Goal: Download file/media

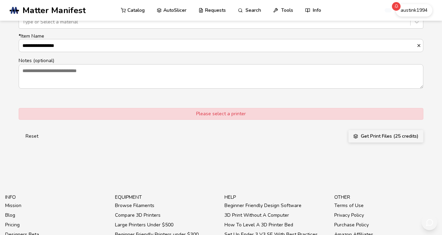
scroll to position [480, 0]
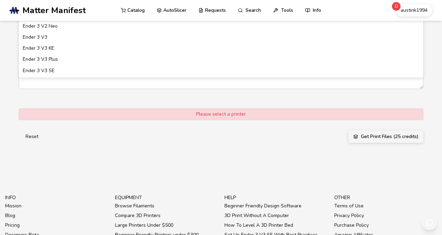
type input "**********"
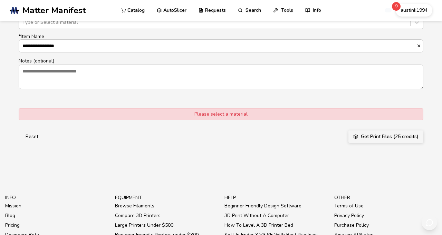
click at [233, 26] on div at bounding box center [214, 22] width 384 height 7
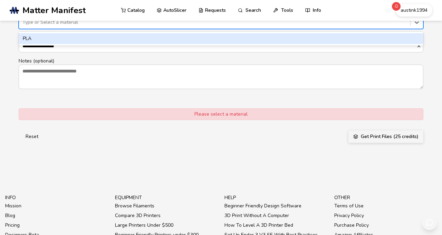
click at [221, 44] on div "PLA" at bounding box center [221, 38] width 405 height 11
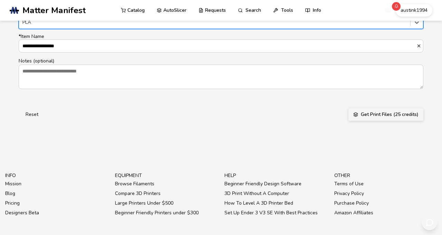
click at [368, 121] on button "Get Print Files (25 credits)" at bounding box center [385, 114] width 75 height 12
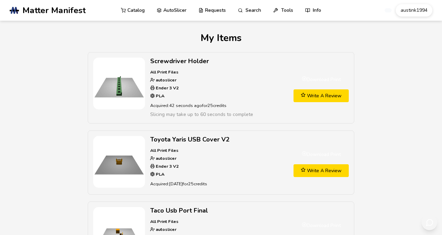
click at [325, 80] on link "Download Print" at bounding box center [320, 79] width 55 height 13
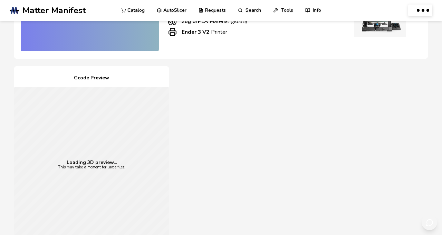
scroll to position [166, 0]
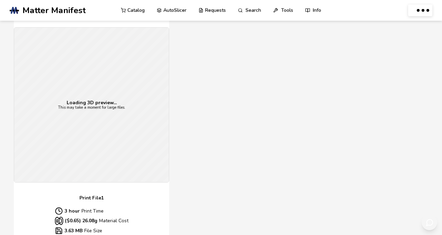
click at [108, 93] on div "Loading 3D preview... This may take a moment for large files." at bounding box center [91, 105] width 155 height 155
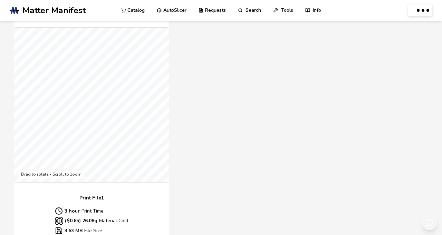
scroll to position [414, 0]
